Goal: Task Accomplishment & Management: Manage account settings

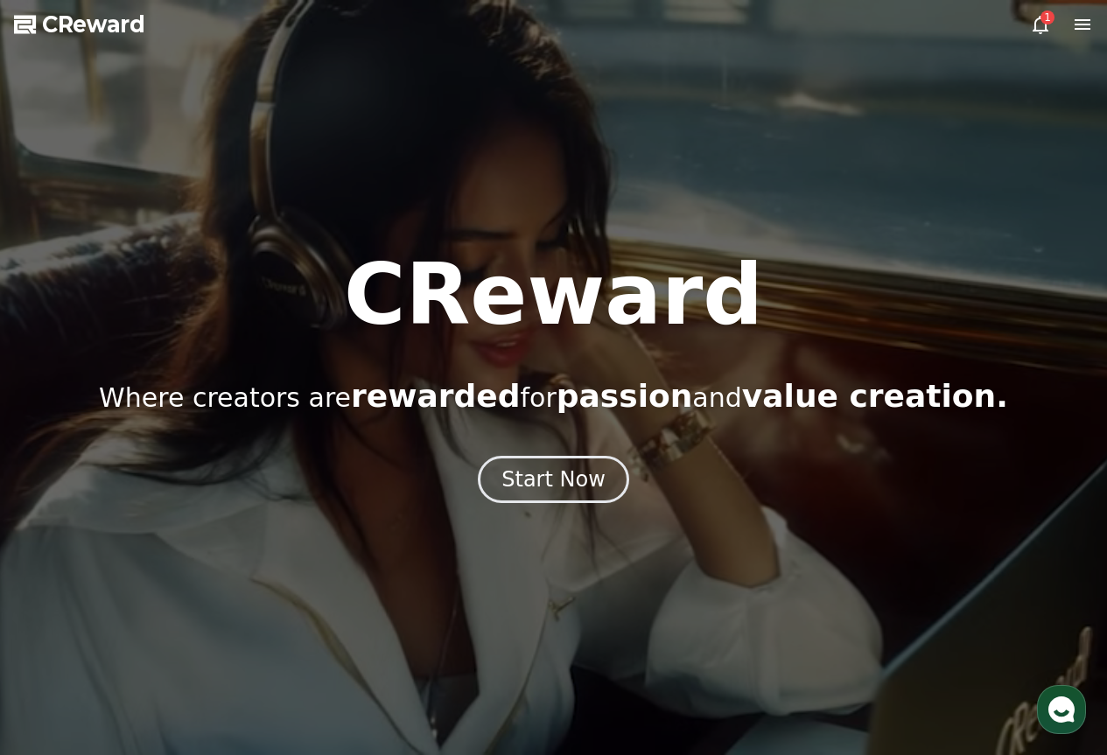
click at [1051, 18] on div "1" at bounding box center [1048, 18] width 14 height 14
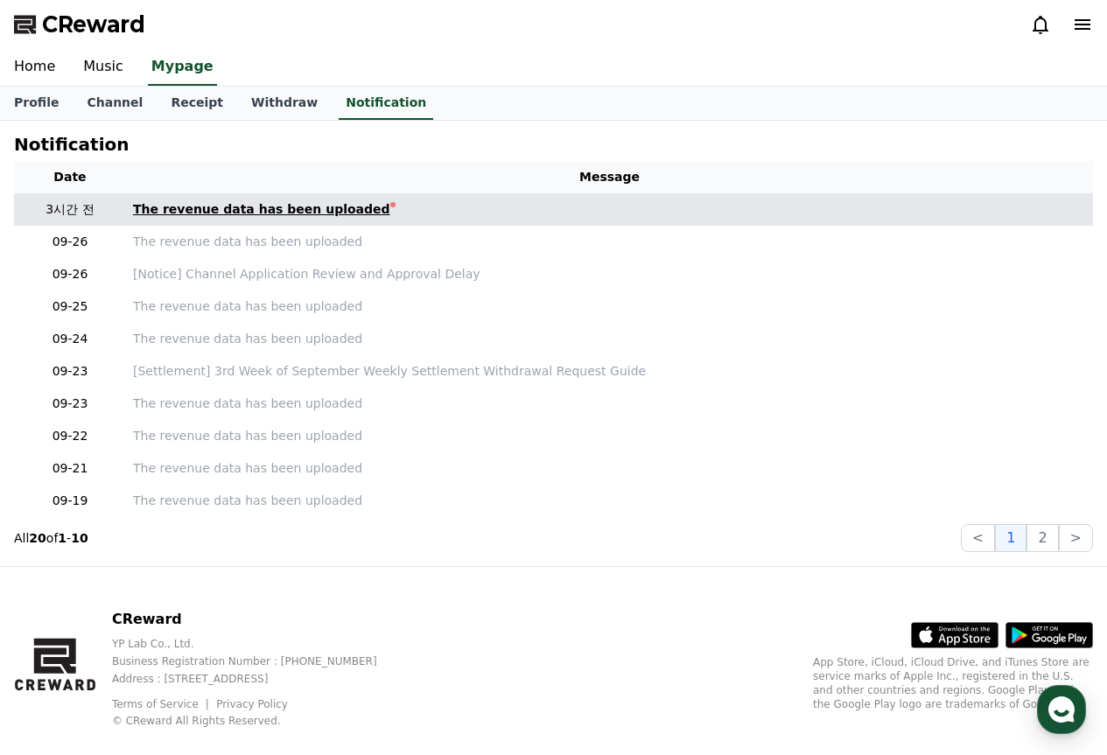
click at [390, 200] on link "The revenue data has been uploaded" at bounding box center [609, 209] width 953 height 18
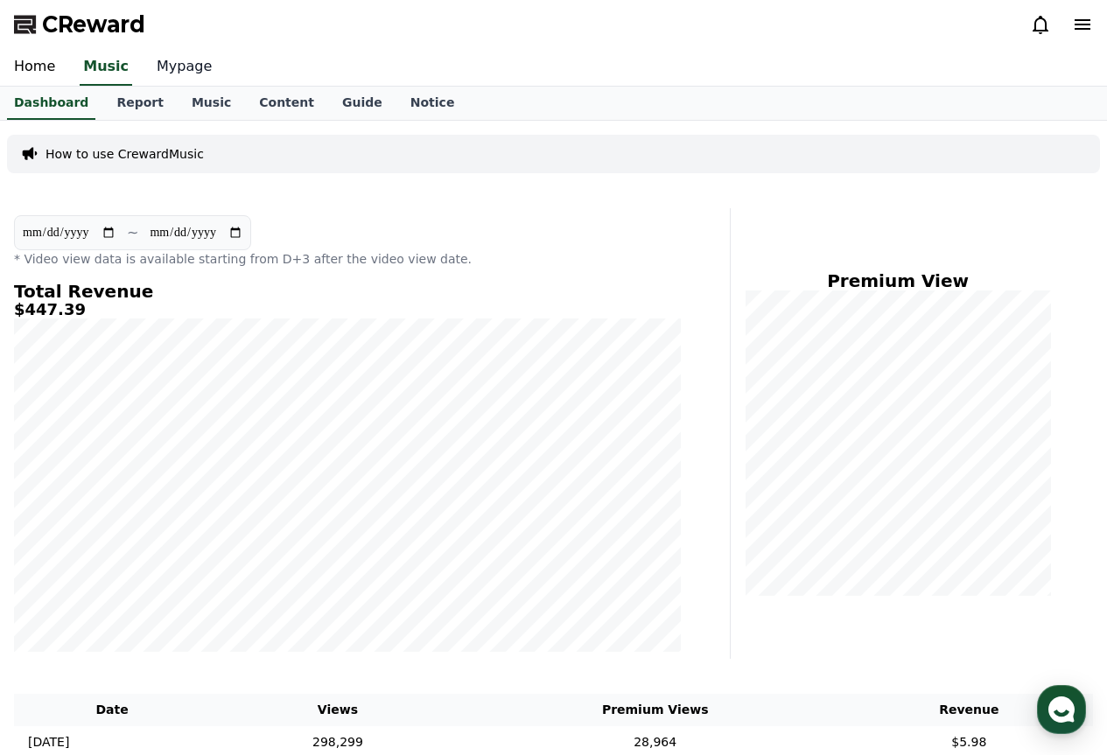
click at [149, 76] on link "Mypage" at bounding box center [184, 67] width 83 height 37
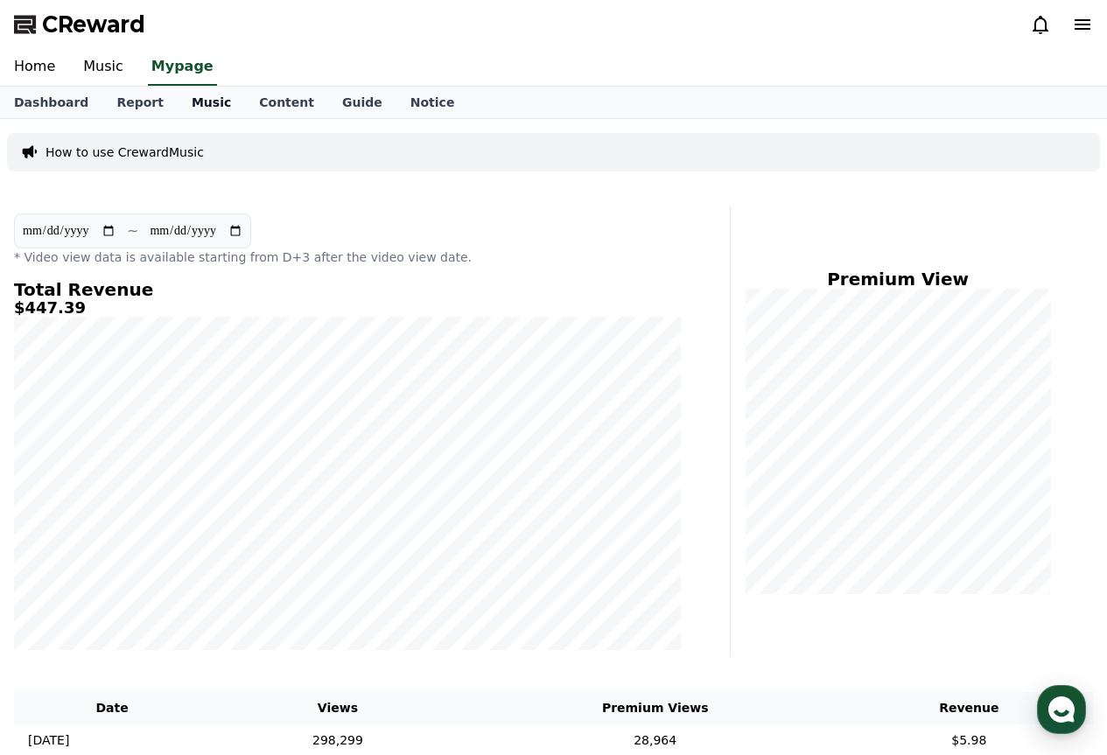
select select "**********"
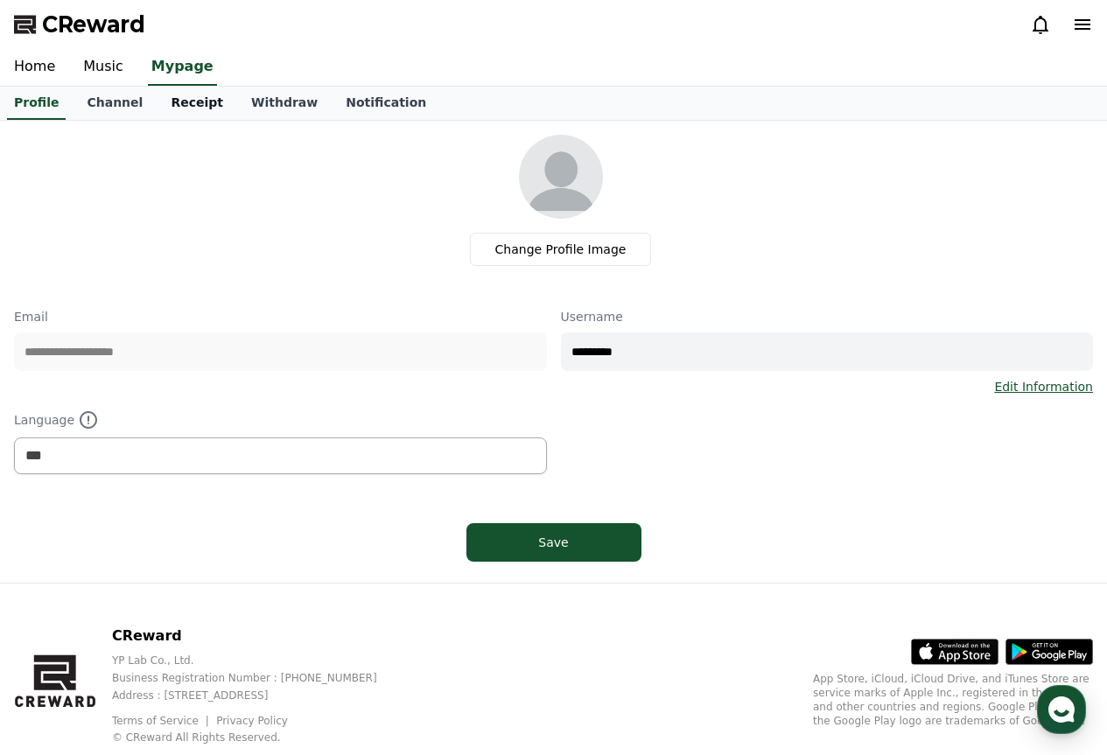
click at [196, 106] on link "Receipt" at bounding box center [197, 103] width 81 height 33
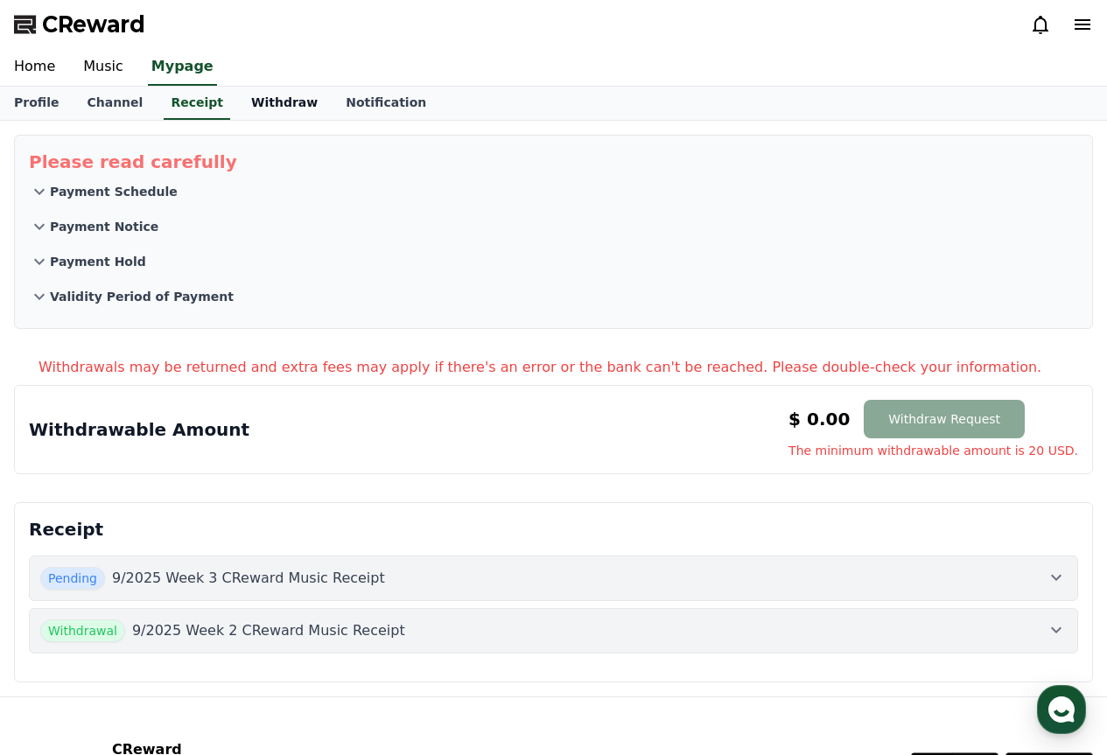
click at [237, 111] on link "Withdraw" at bounding box center [284, 103] width 95 height 33
